Goal: Task Accomplishment & Management: Complete application form

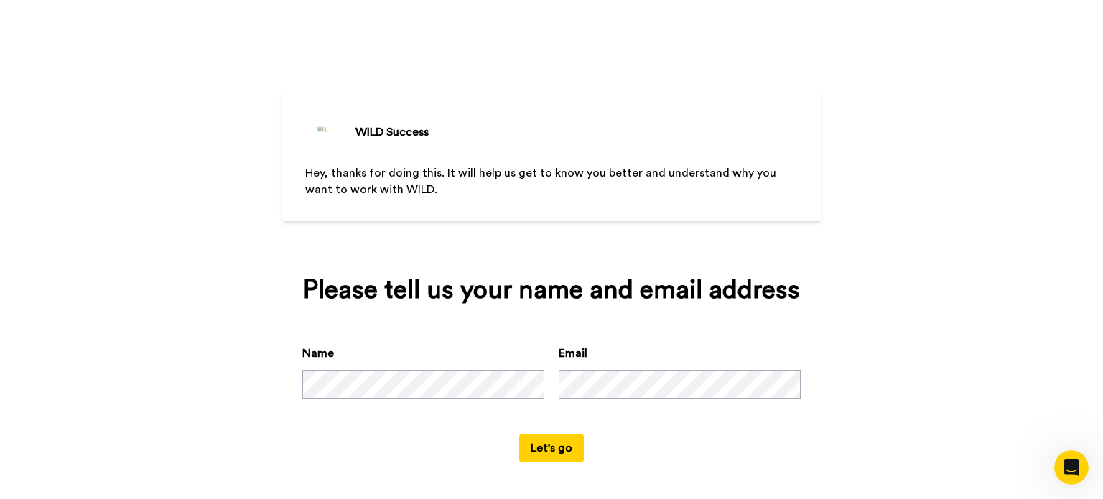
click at [529, 445] on button "Let's go" at bounding box center [551, 448] width 65 height 29
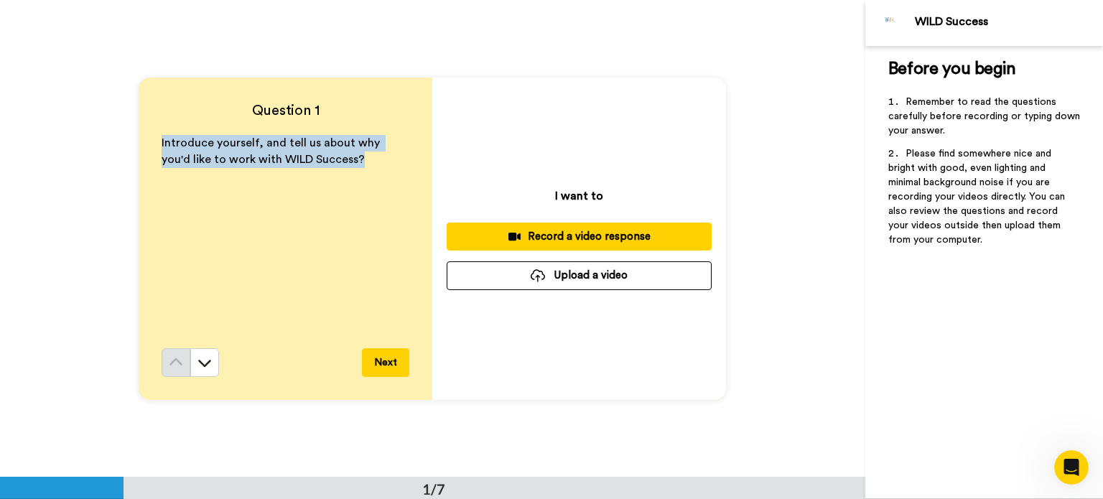
drag, startPoint x: 158, startPoint y: 140, endPoint x: 351, endPoint y: 163, distance: 193.9
click at [351, 163] on p "Introduce yourself, and tell us about why you'd like to work with WILD Success?" at bounding box center [286, 151] width 248 height 33
copy span "Introduce yourself, and tell us about why you'd like to work with WILD Success?"
click at [392, 358] on button "Next" at bounding box center [385, 362] width 47 height 29
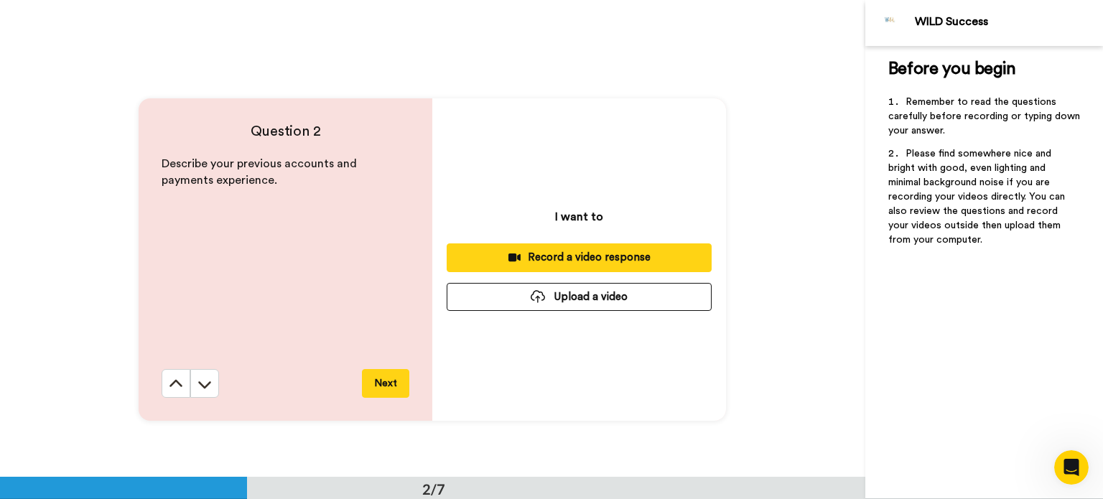
scroll to position [477, 0]
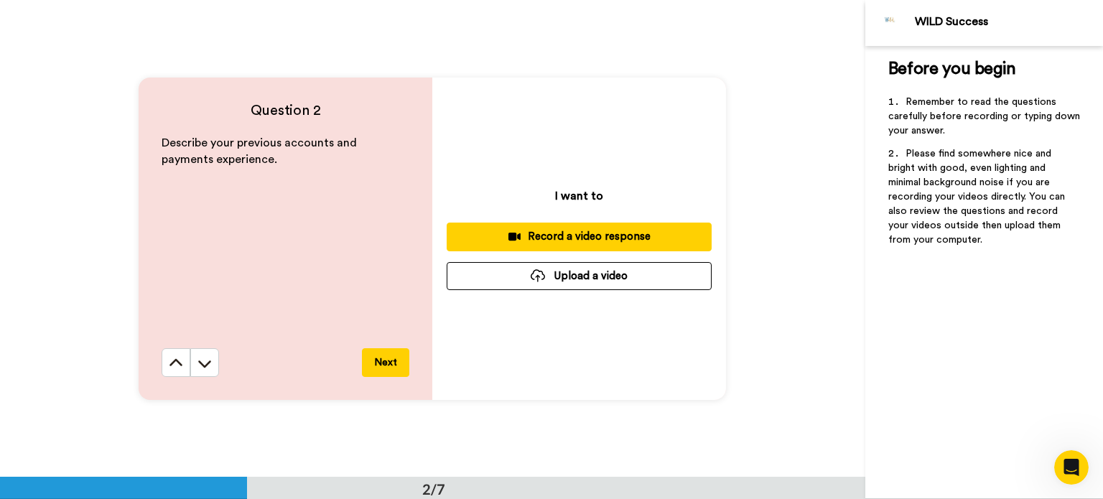
click at [392, 358] on button "Next" at bounding box center [385, 362] width 47 height 29
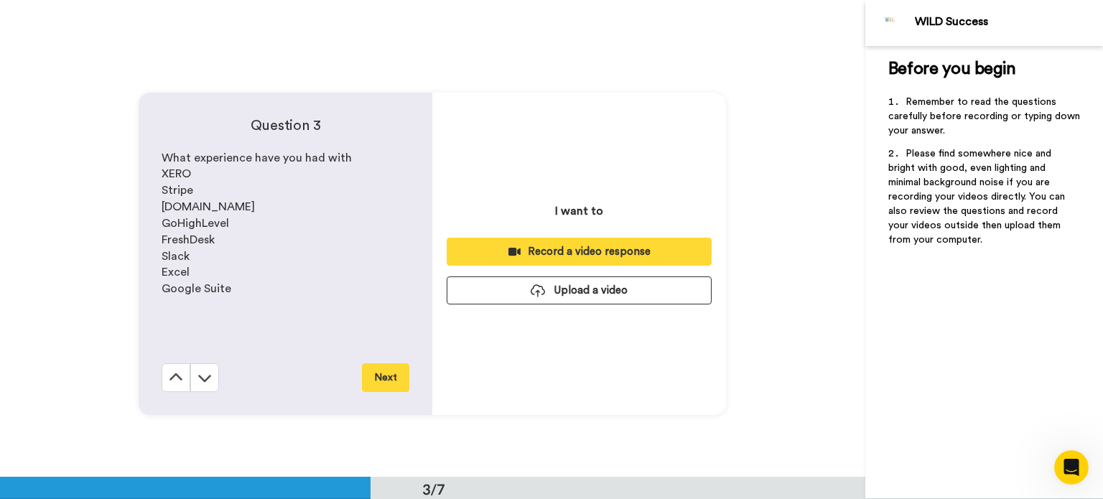
scroll to position [955, 0]
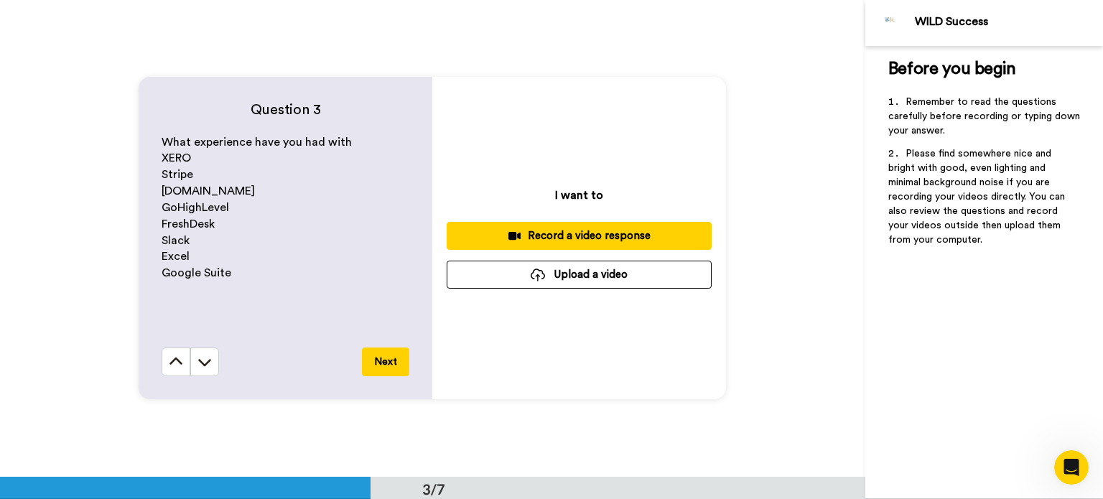
click at [392, 358] on button "Next" at bounding box center [385, 362] width 47 height 29
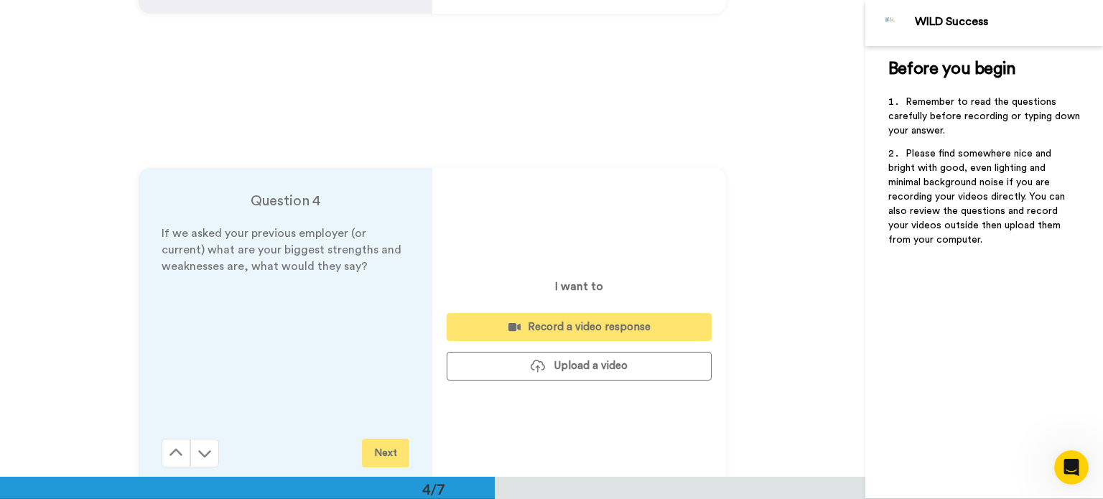
scroll to position [1433, 0]
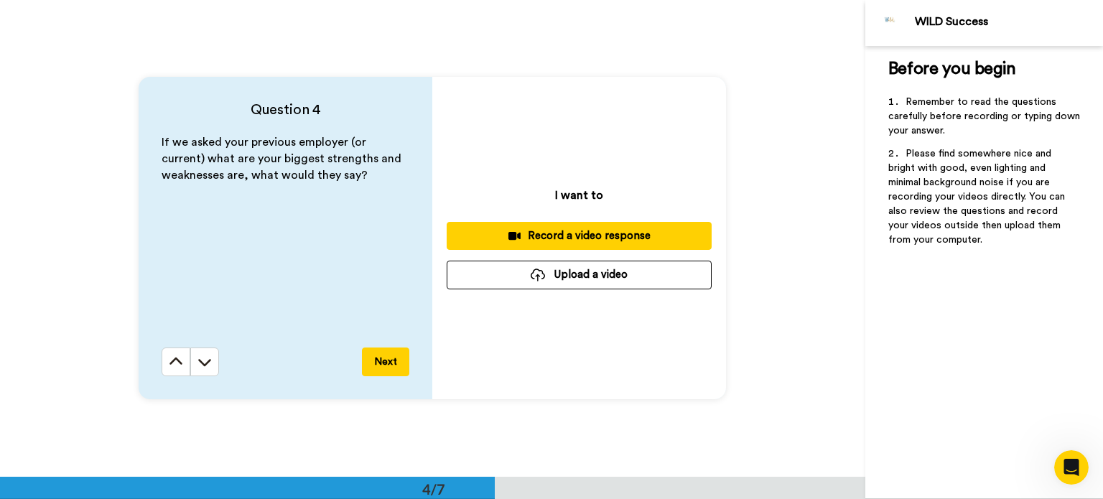
click at [392, 358] on button "Next" at bounding box center [385, 362] width 47 height 29
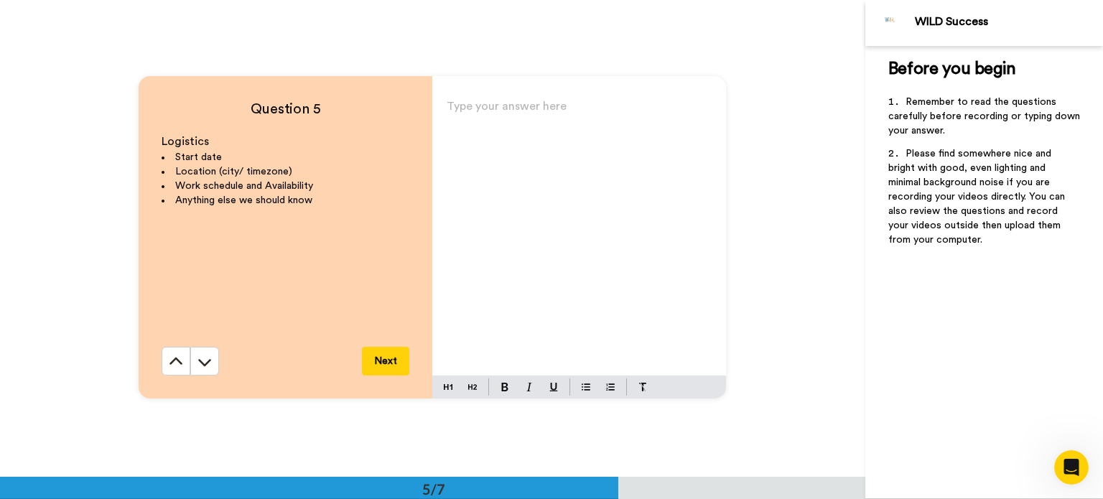
scroll to position [1910, 0]
click at [546, 99] on div "Type your answer here ﻿" at bounding box center [579, 235] width 294 height 279
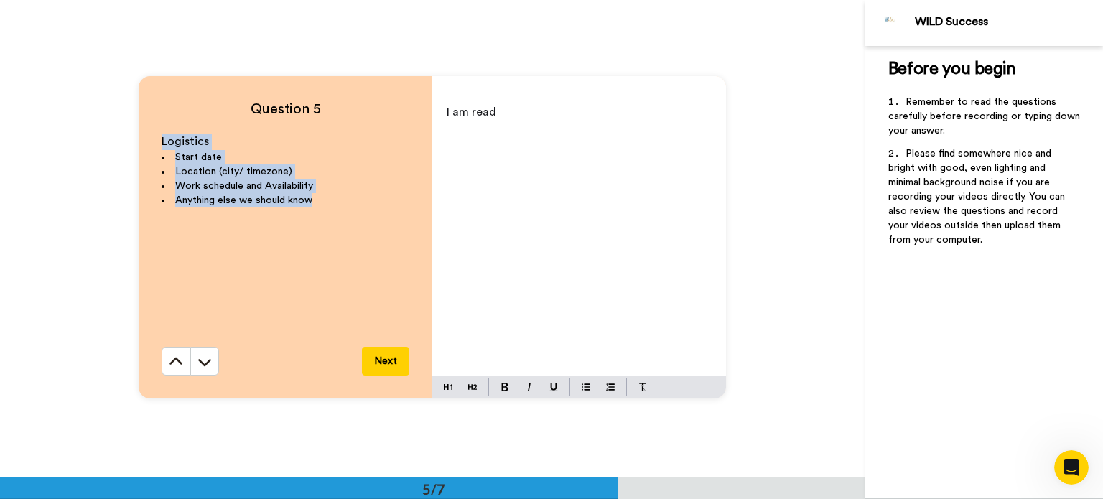
drag, startPoint x: 158, startPoint y: 137, endPoint x: 325, endPoint y: 203, distance: 179.3
click at [325, 203] on div "Logistics Start date Location (city/ timezone) Work schedule and Availability A…" at bounding box center [286, 240] width 248 height 213
copy div "Logistics Start date Location (city/ timezone) Work schedule and Availability A…"
click at [170, 370] on button at bounding box center [176, 361] width 29 height 29
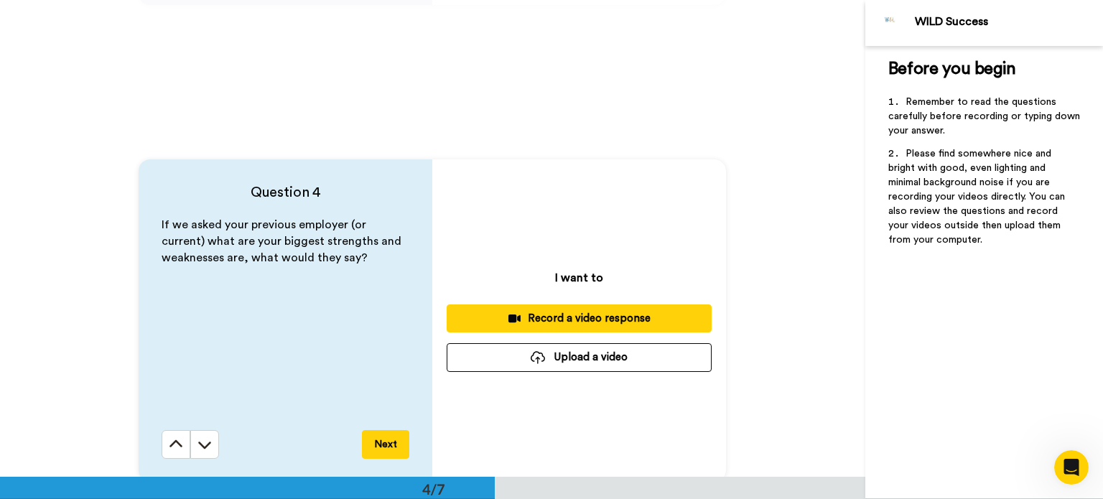
click at [170, 430] on button at bounding box center [176, 444] width 29 height 29
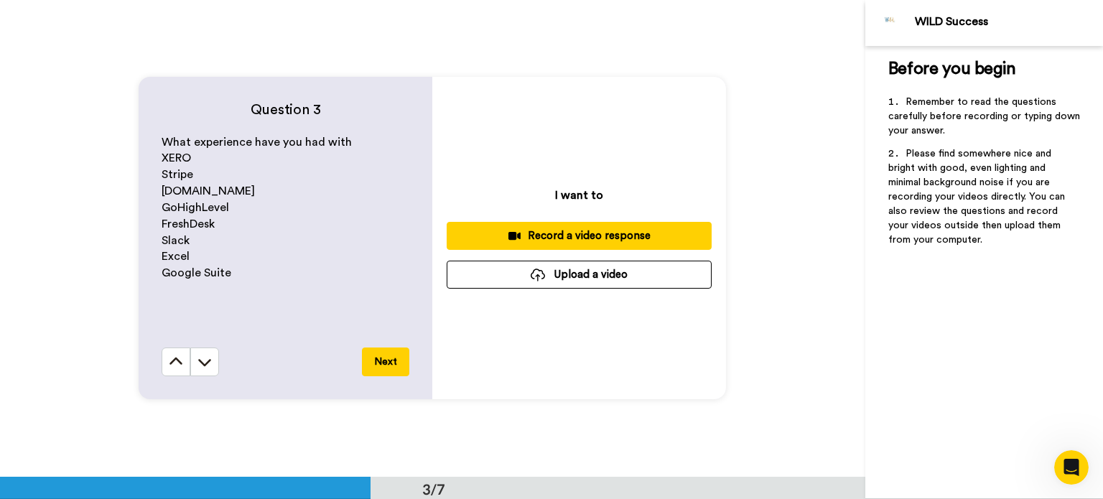
click at [170, 370] on button at bounding box center [176, 362] width 29 height 29
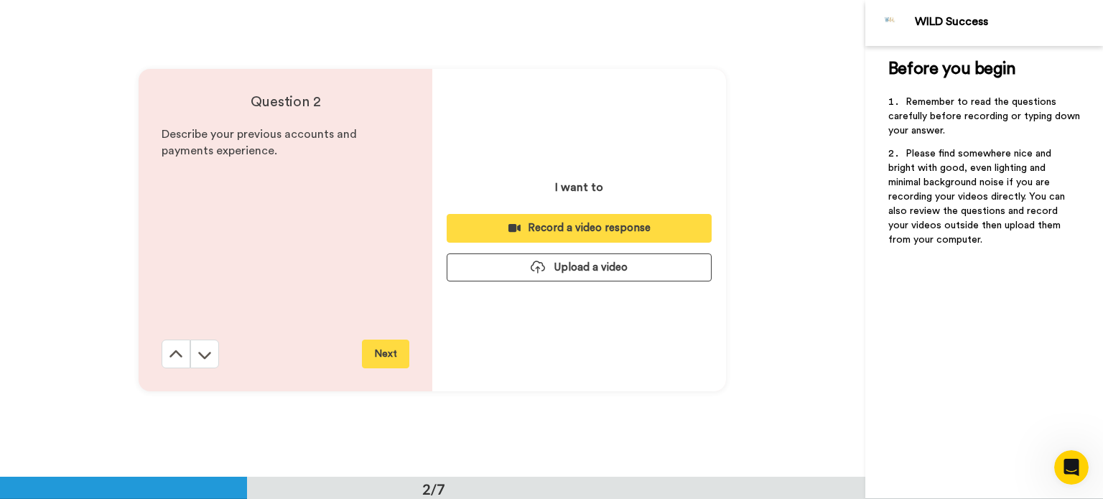
scroll to position [477, 0]
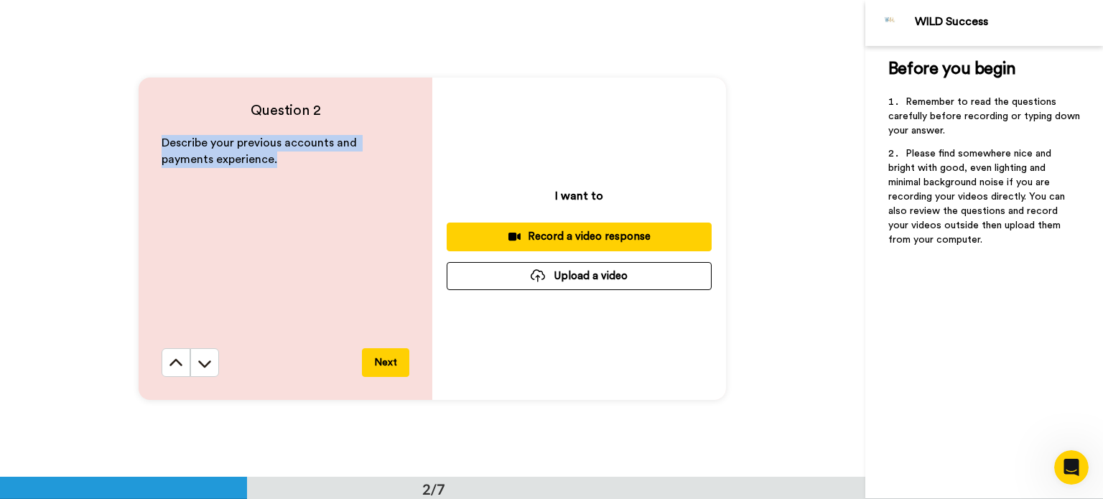
drag, startPoint x: 153, startPoint y: 140, endPoint x: 235, endPoint y: 165, distance: 85.5
click at [235, 165] on div "Question 2 Describe your previous accounts and payments experience. Next" at bounding box center [286, 239] width 294 height 323
copy span "Describe your previous accounts and payments experience."
click at [389, 363] on button "Next" at bounding box center [385, 362] width 47 height 29
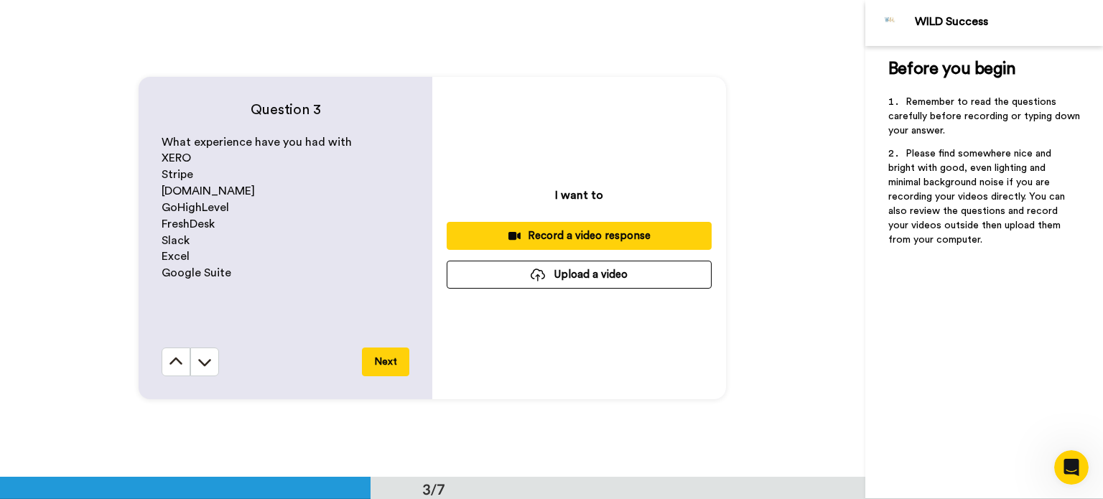
scroll to position [955, 0]
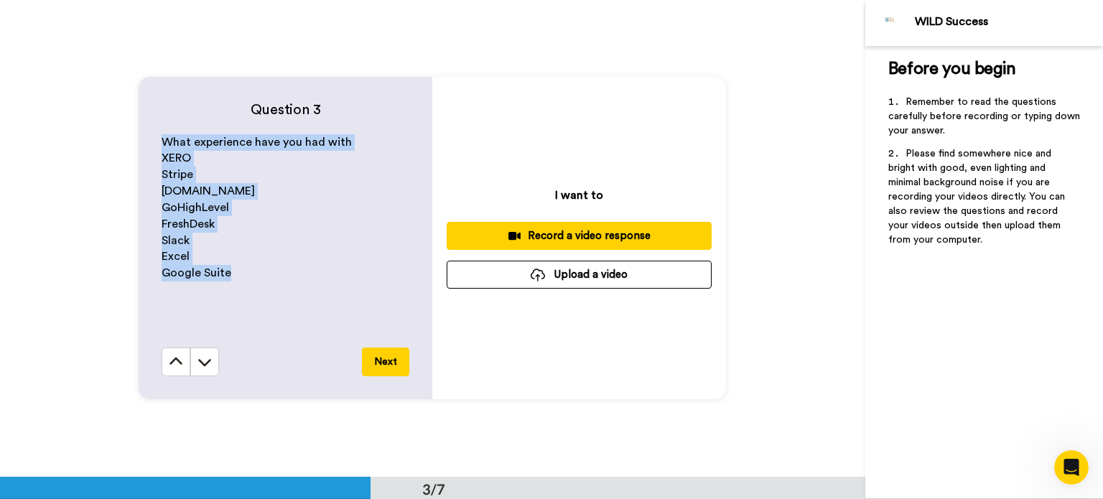
drag, startPoint x: 153, startPoint y: 137, endPoint x: 234, endPoint y: 284, distance: 168.2
click at [234, 284] on div "Question 3 What experience have you had with XERO Stripe [DOMAIN_NAME] GoHighLe…" at bounding box center [286, 238] width 294 height 323
copy div "What experience have you had with XERO Stripe [DOMAIN_NAME] GoHighLevel FreshDe…"
click at [381, 361] on button "Next" at bounding box center [385, 362] width 47 height 29
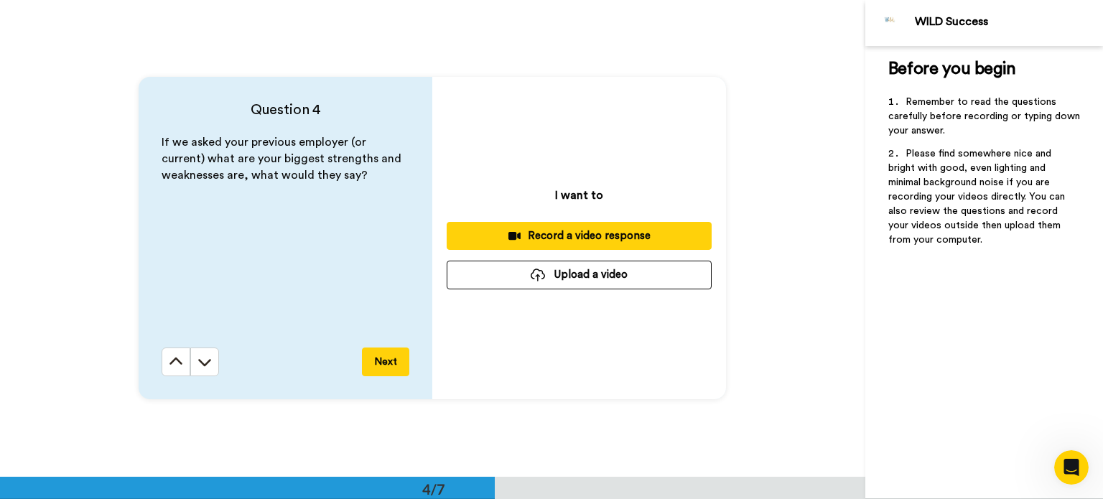
scroll to position [1433, 0]
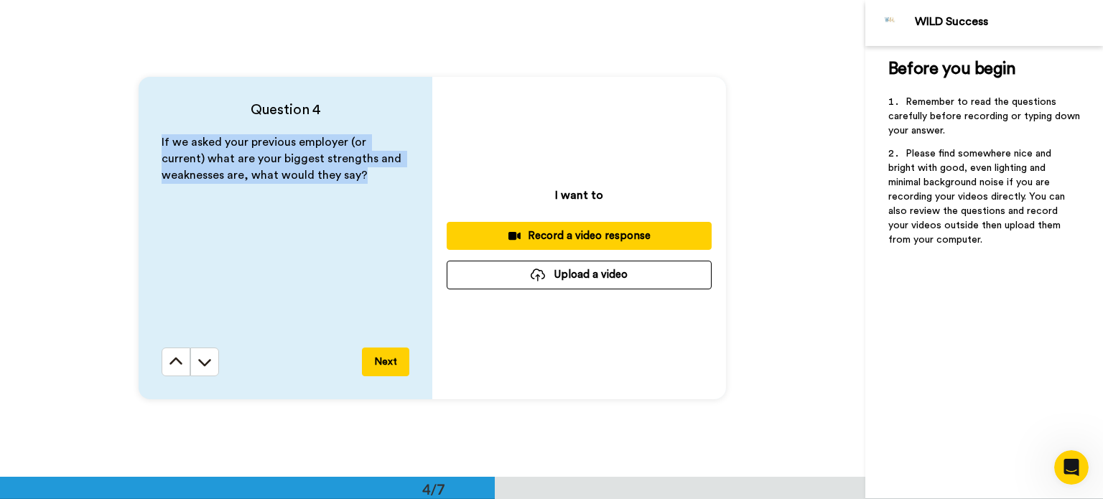
drag, startPoint x: 142, startPoint y: 134, endPoint x: 372, endPoint y: 187, distance: 235.8
click at [372, 187] on div "Question 4 If we asked your previous employer (or current) what are your bigges…" at bounding box center [286, 238] width 294 height 323
copy span "If we asked your previous employer (or current) what are your biggest strengths…"
click at [379, 366] on button "Next" at bounding box center [385, 362] width 47 height 29
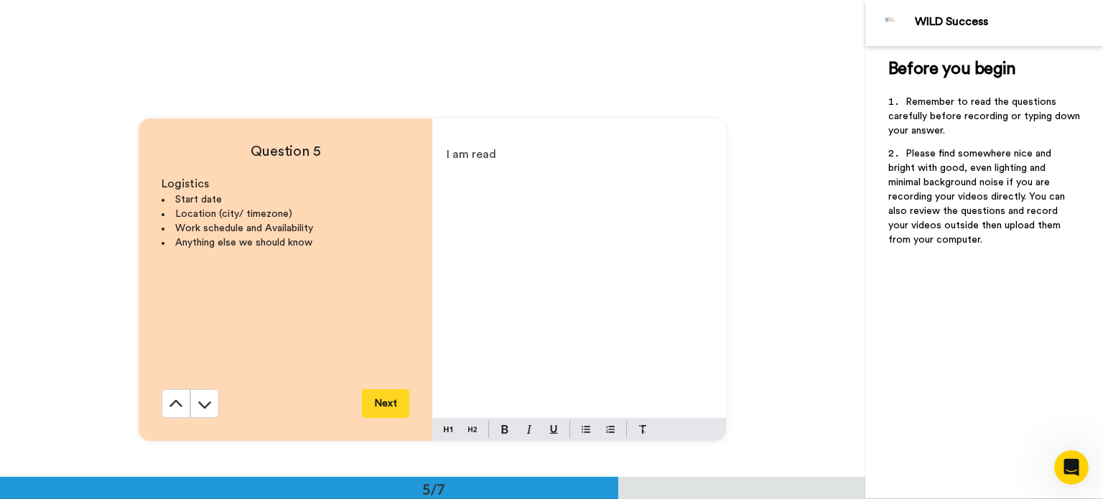
scroll to position [1910, 0]
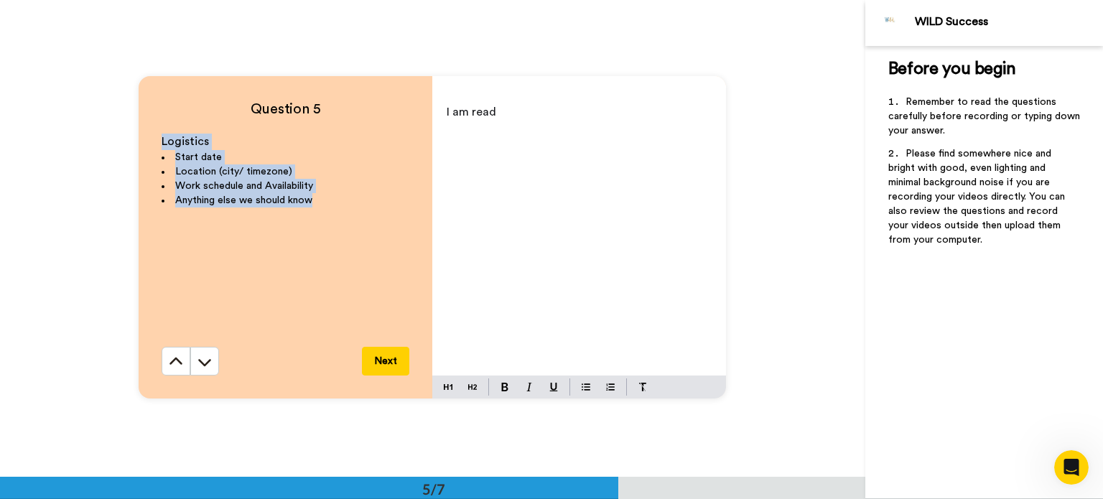
drag, startPoint x: 152, startPoint y: 146, endPoint x: 338, endPoint y: 214, distance: 197.5
click at [338, 214] on div "Question 5 Logistics Start date Location (city/ timezone) Work schedule and Ava…" at bounding box center [286, 237] width 294 height 323
copy div "Logistics Start date Location (city/ timezone) Work schedule and Availability A…"
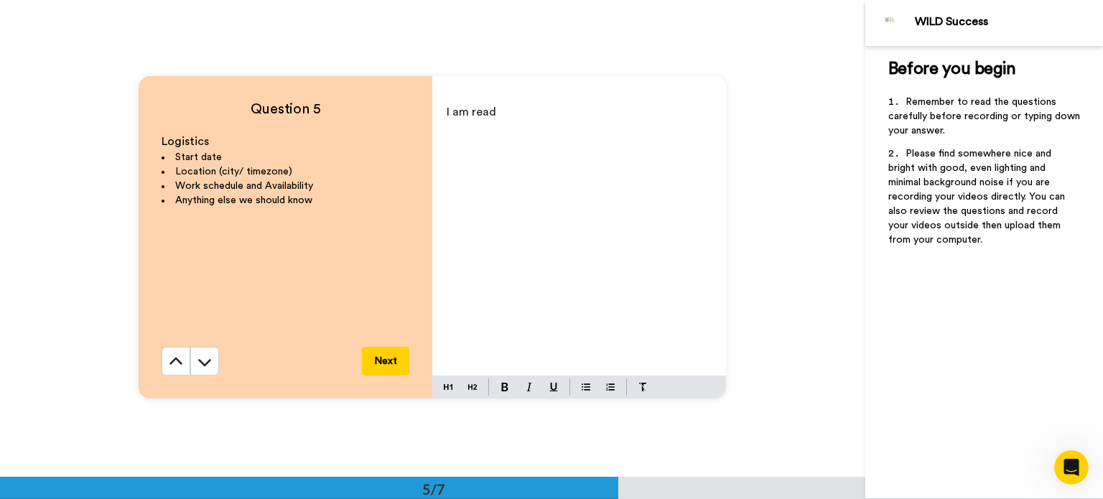
click at [514, 122] on p "I am read" at bounding box center [579, 112] width 265 height 20
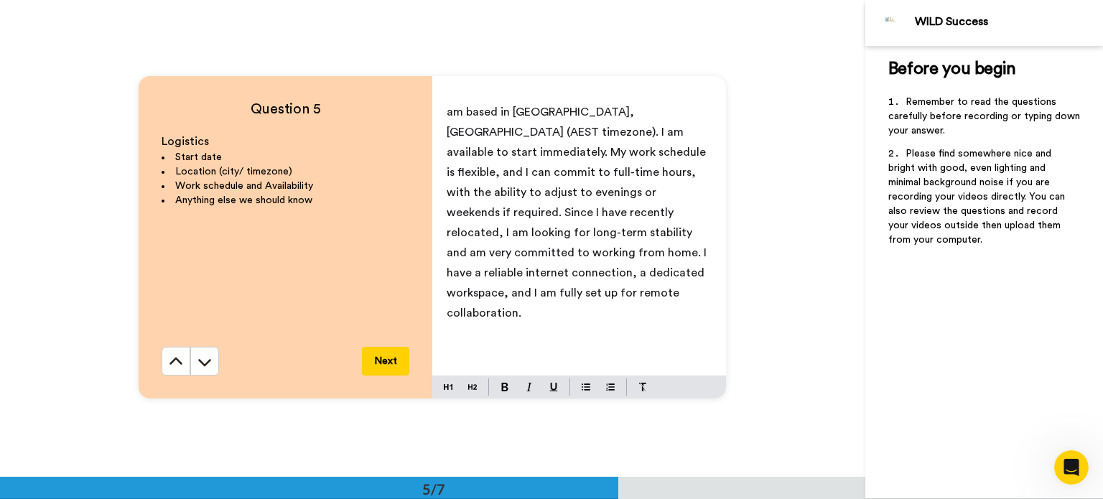
click at [447, 113] on span "am based in [GEOGRAPHIC_DATA], [GEOGRAPHIC_DATA] (AEST timezone). I am availabl…" at bounding box center [578, 212] width 263 height 213
click at [672, 131] on span "I am based in [GEOGRAPHIC_DATA], [GEOGRAPHIC_DATA] (AEST timezone). I am availa…" at bounding box center [578, 212] width 263 height 213
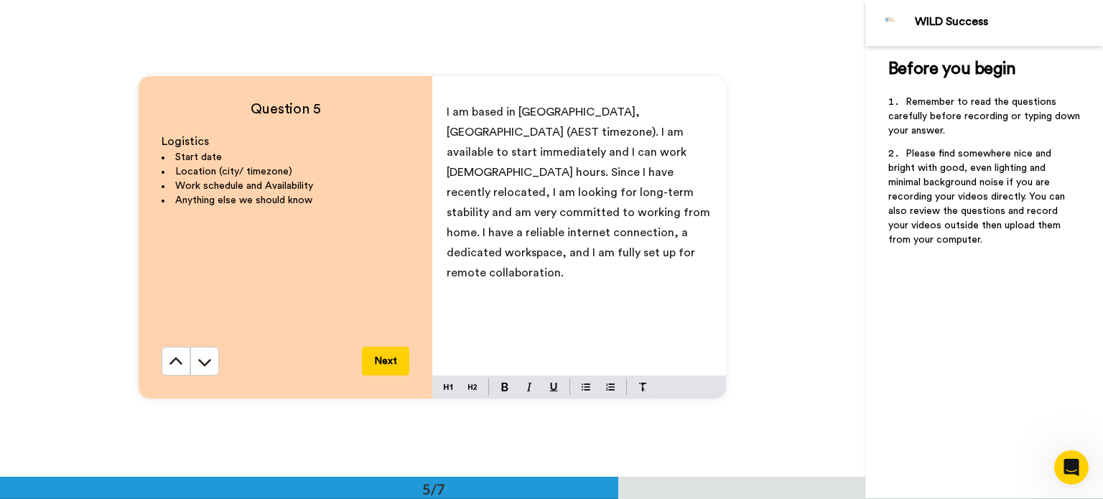
click at [705, 171] on p "I am based in [GEOGRAPHIC_DATA], [GEOGRAPHIC_DATA] (AEST timezone). I am availa…" at bounding box center [579, 192] width 265 height 181
click at [658, 192] on span "I am based in [GEOGRAPHIC_DATA], [GEOGRAPHIC_DATA] (AEST timezone). I am availa…" at bounding box center [579, 192] width 264 height 172
click at [502, 232] on span "I am based in [GEOGRAPHIC_DATA], [GEOGRAPHIC_DATA] (AEST timezone). I am availa…" at bounding box center [579, 192] width 264 height 172
click at [582, 212] on span "I am based in [GEOGRAPHIC_DATA], [GEOGRAPHIC_DATA] (AEST timezone). I am availa…" at bounding box center [579, 182] width 264 height 152
click at [392, 365] on button "Next" at bounding box center [385, 361] width 47 height 29
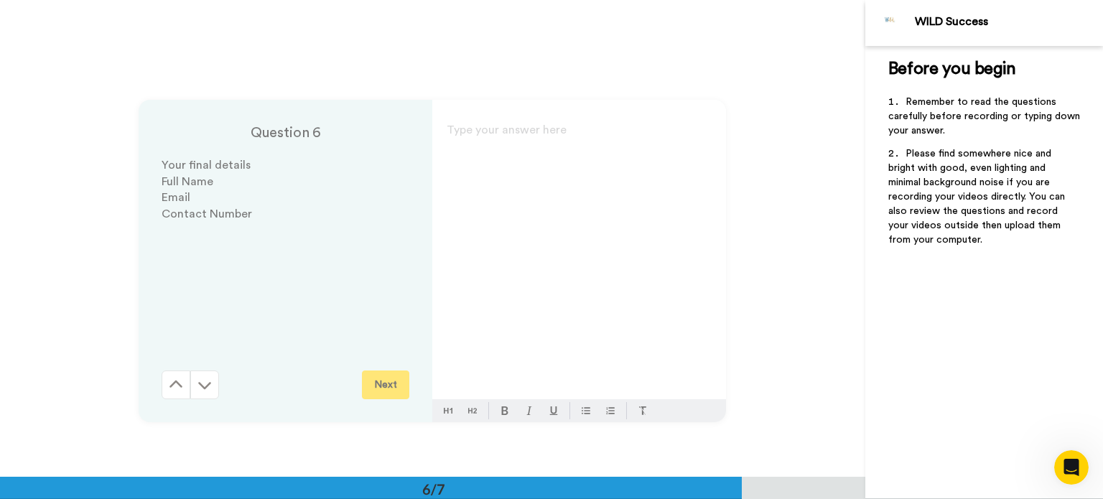
scroll to position [2388, 0]
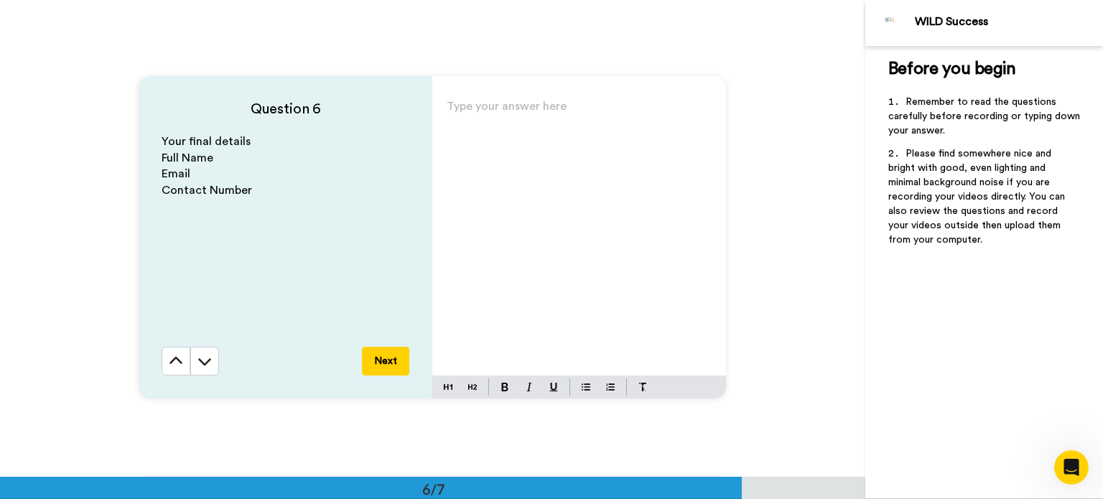
click at [479, 161] on div "Type your answer here ﻿" at bounding box center [579, 235] width 294 height 279
click at [491, 133] on span "[EMAIL_ADDRESS][DOMAIN_NAME]" at bounding box center [542, 131] width 190 height 11
click at [579, 133] on p "[EMAIL_ADDRESS][DOMAIN_NAME]" at bounding box center [579, 132] width 265 height 20
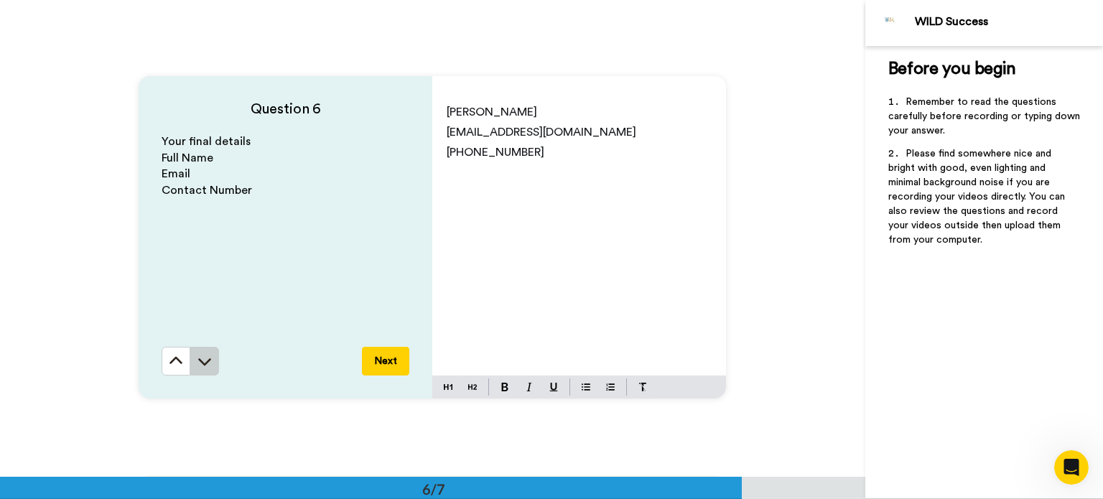
click at [207, 359] on icon at bounding box center [205, 361] width 13 height 7
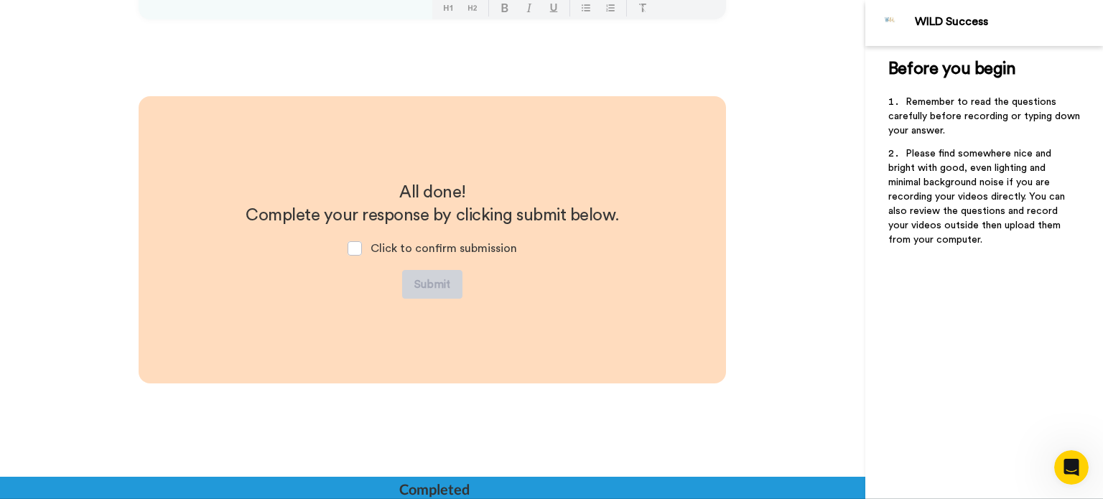
scroll to position [2770, 0]
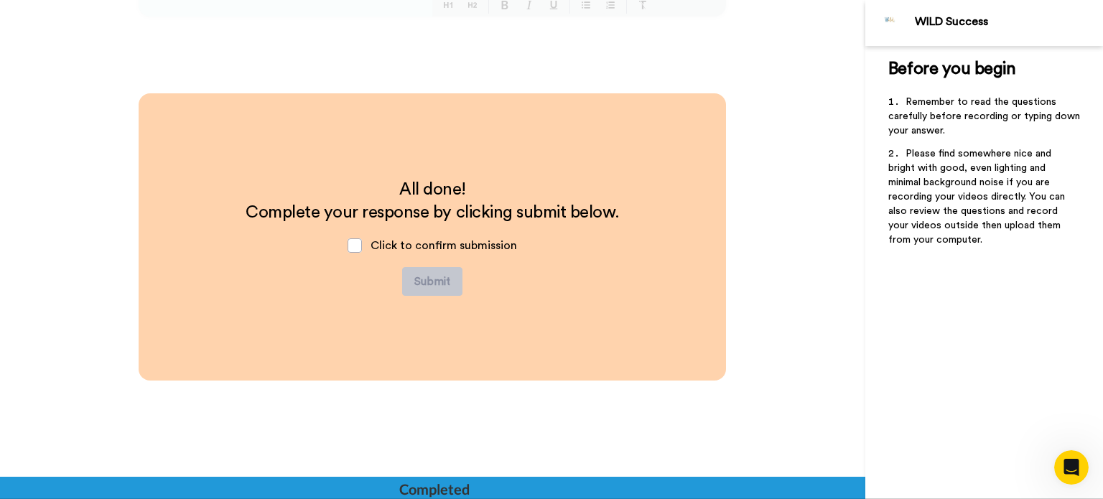
click at [50, 241] on div "All done! Complete your response by clicking submit below. Click to confirm sub…" at bounding box center [433, 331] width 866 height 477
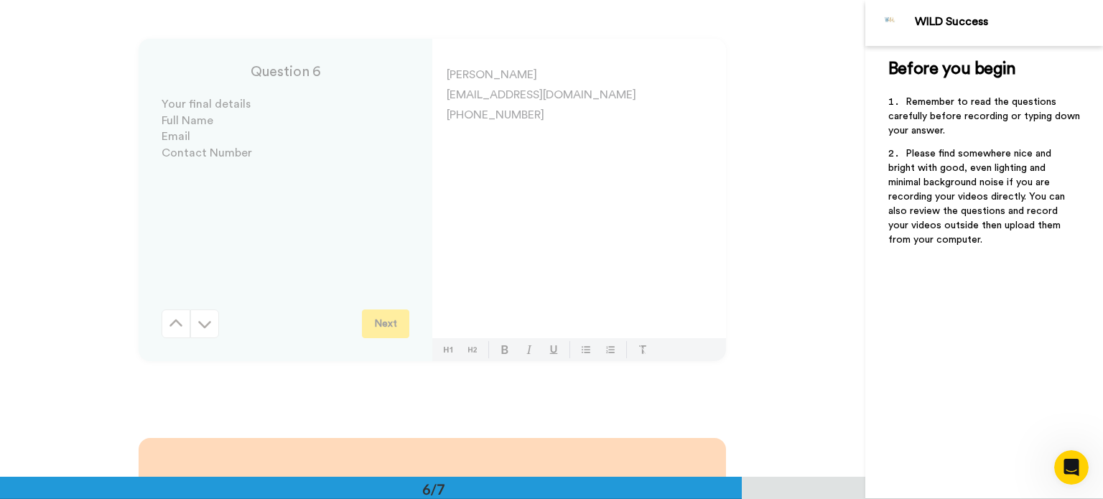
scroll to position [2310, 0]
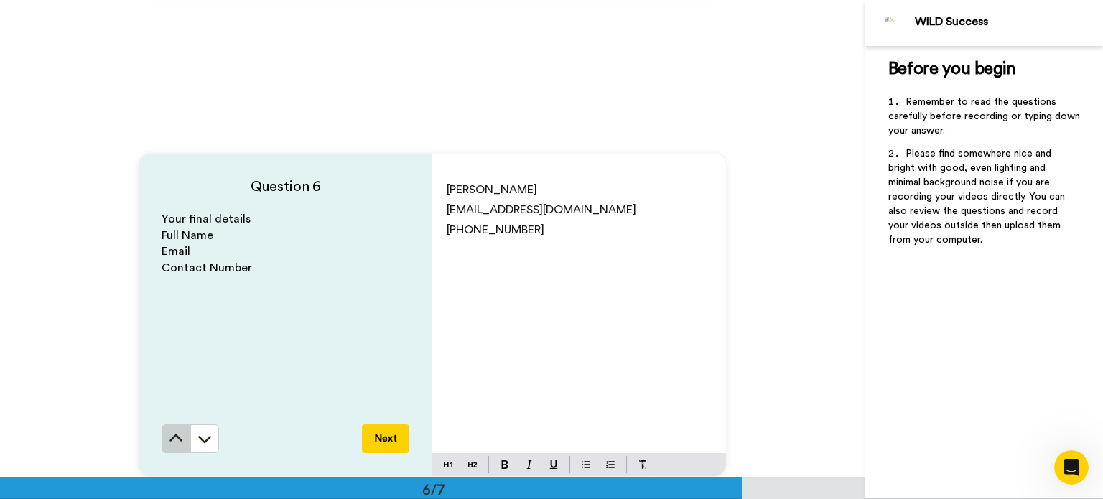
click at [170, 449] on button at bounding box center [176, 439] width 29 height 29
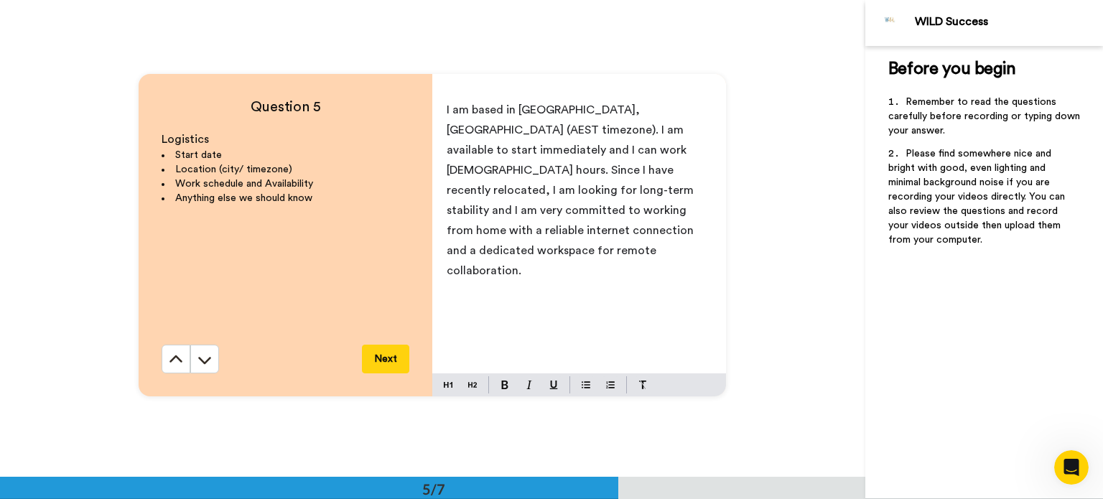
scroll to position [1910, 0]
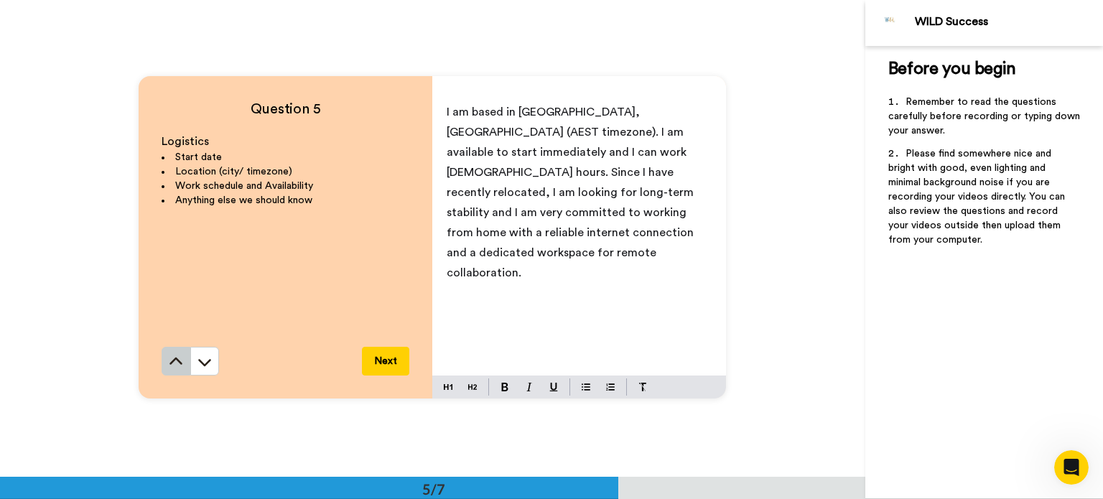
click at [177, 366] on icon at bounding box center [176, 362] width 14 height 14
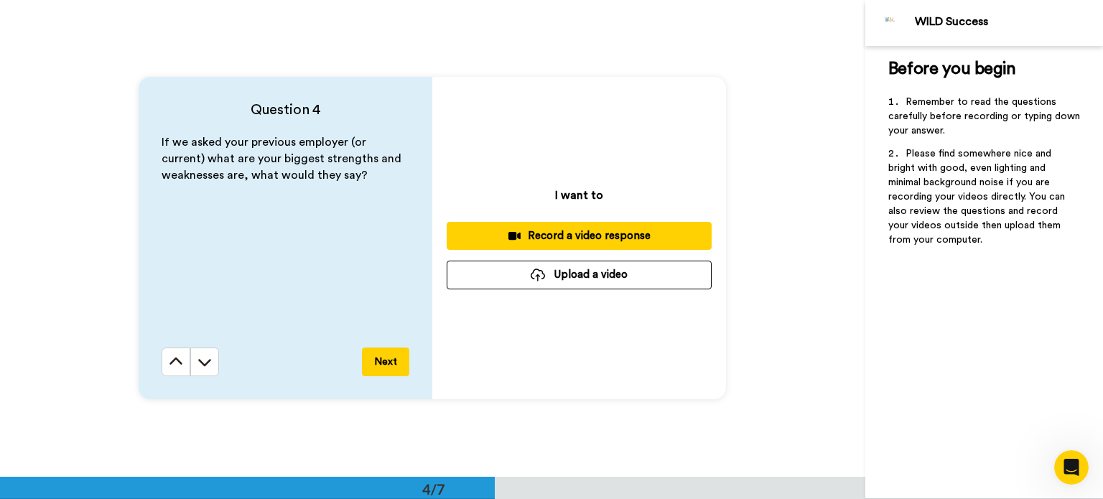
click at [177, 366] on icon at bounding box center [176, 362] width 14 height 14
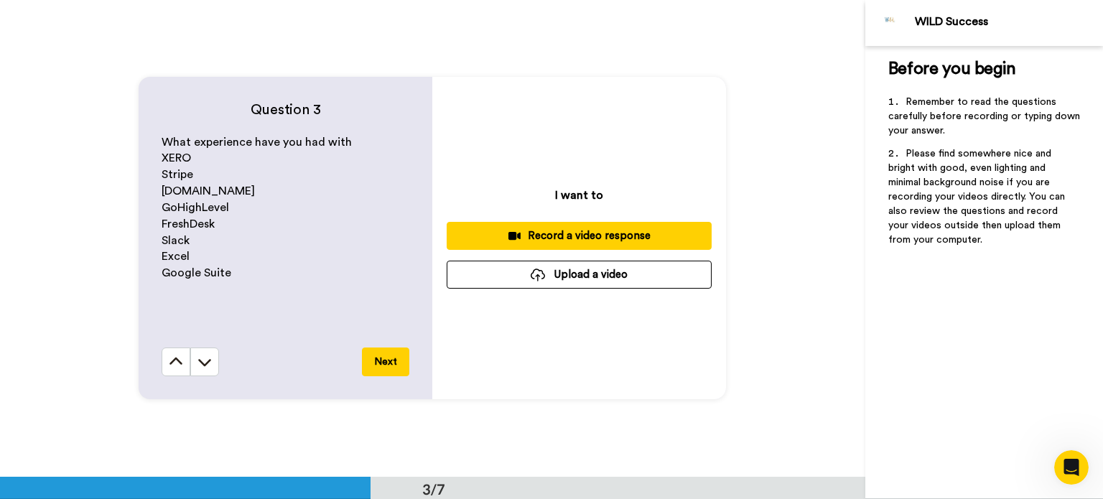
click at [177, 366] on icon at bounding box center [176, 362] width 14 height 14
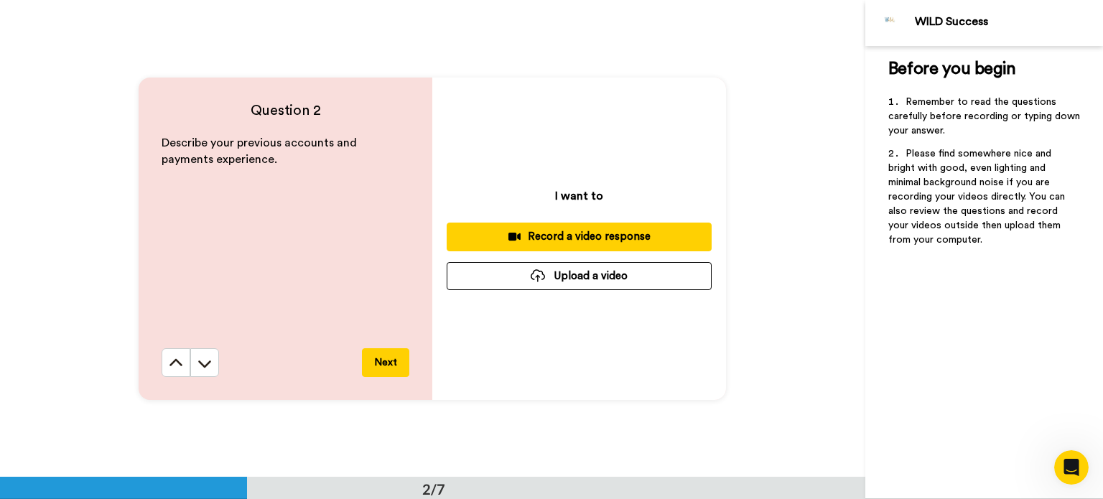
click at [177, 366] on icon at bounding box center [176, 363] width 14 height 14
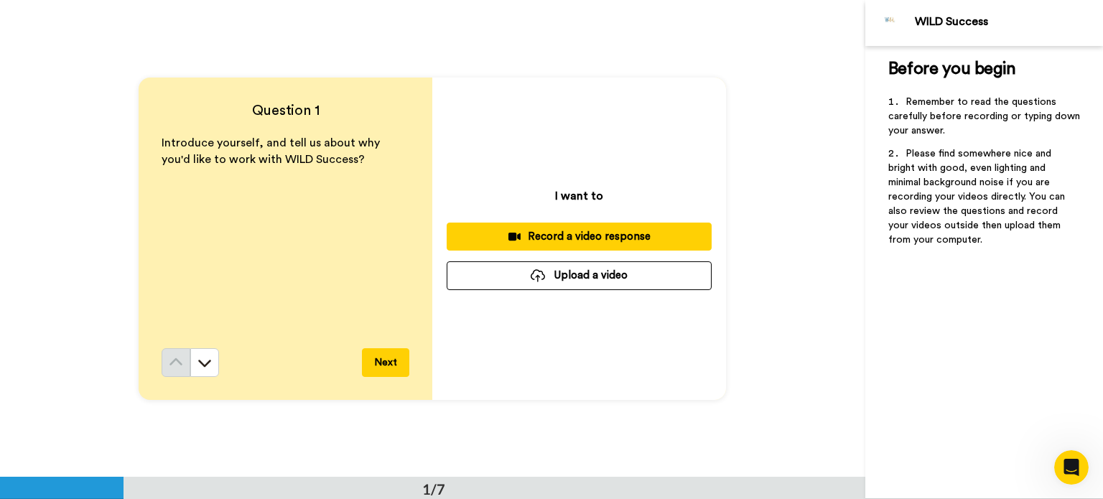
scroll to position [0, 0]
click at [7, 216] on div "Question 1 Introduce yourself, and tell us about why you'd like to work with WI…" at bounding box center [433, 238] width 866 height 477
